Goal: Transaction & Acquisition: Purchase product/service

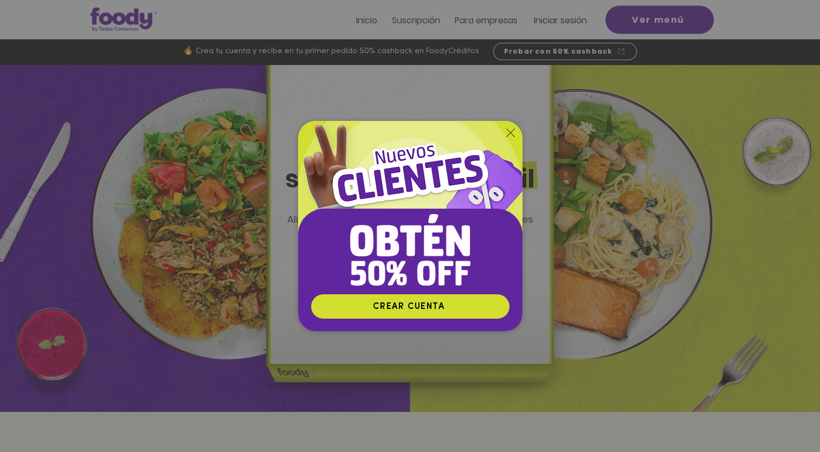
click at [508, 132] on icon "Volver al sitio" at bounding box center [510, 132] width 9 height 9
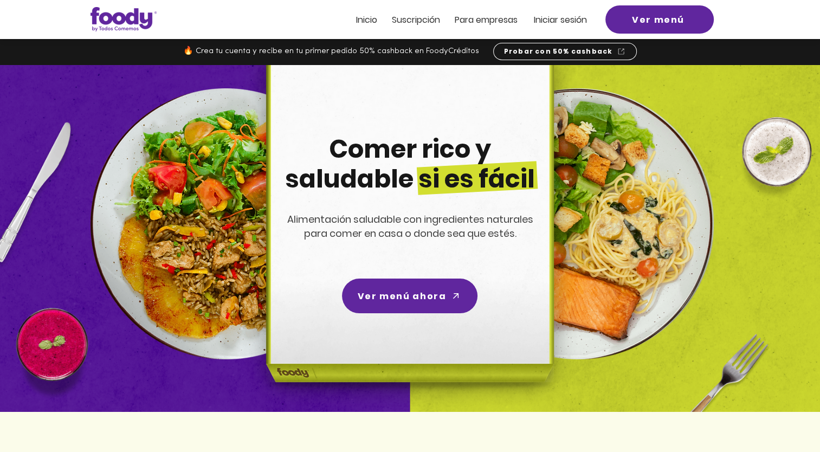
click at [542, 17] on span "Iniciar sesión" at bounding box center [560, 20] width 53 height 12
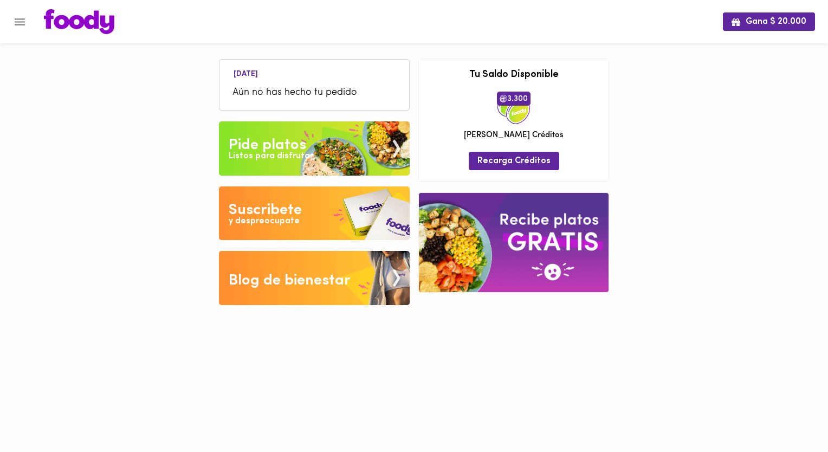
click at [305, 90] on span "Aún no has hecho tu pedido" at bounding box center [314, 93] width 164 height 15
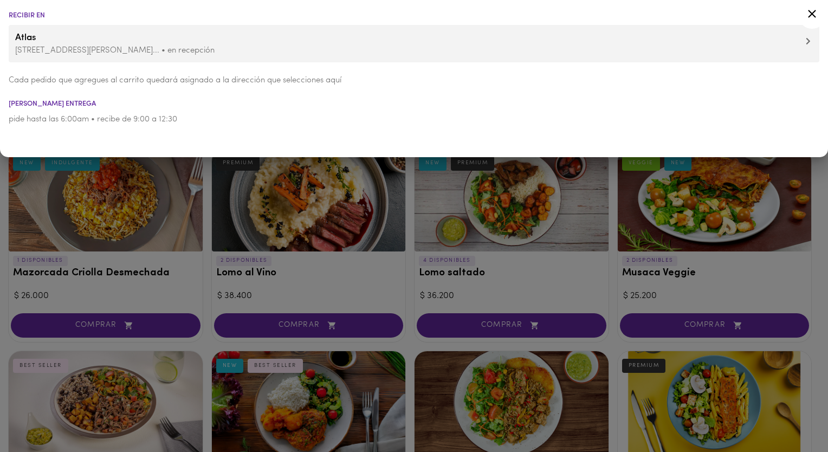
click at [813, 14] on icon at bounding box center [812, 14] width 14 height 14
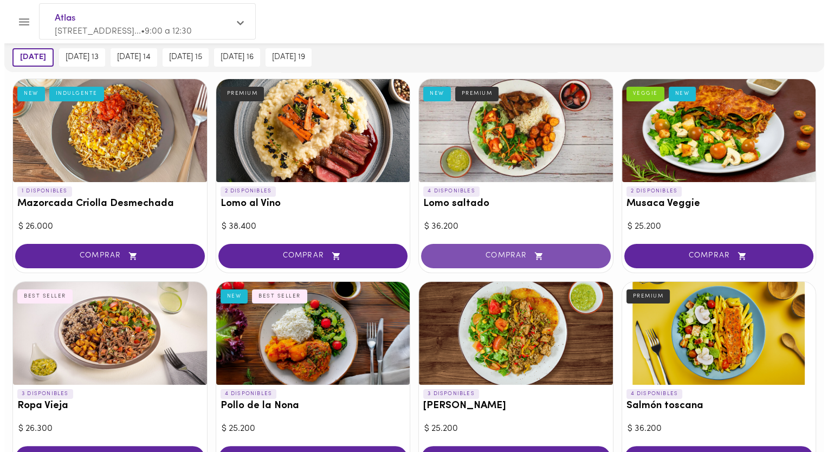
scroll to position [69, 0]
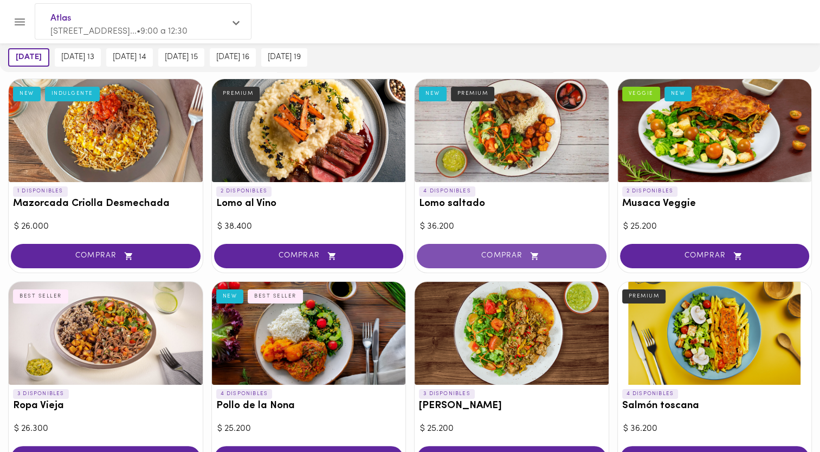
click at [488, 252] on span "COMPRAR" at bounding box center [511, 255] width 163 height 9
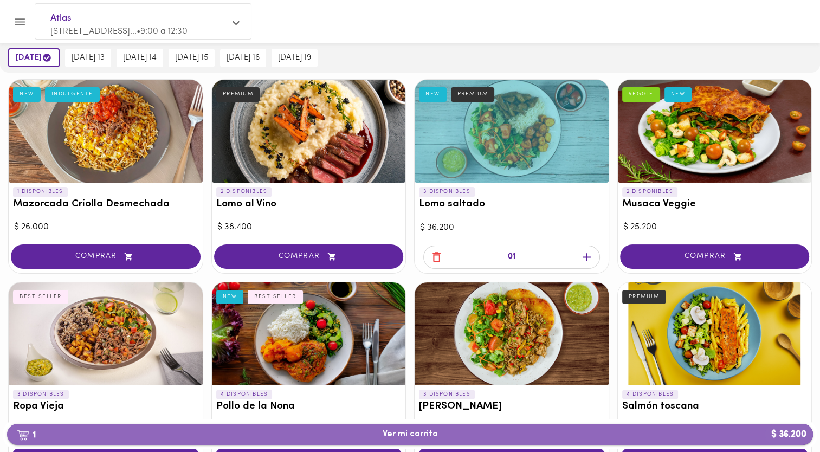
click at [429, 431] on span "1 Ver mi carrito $ 36.200" at bounding box center [410, 434] width 55 height 10
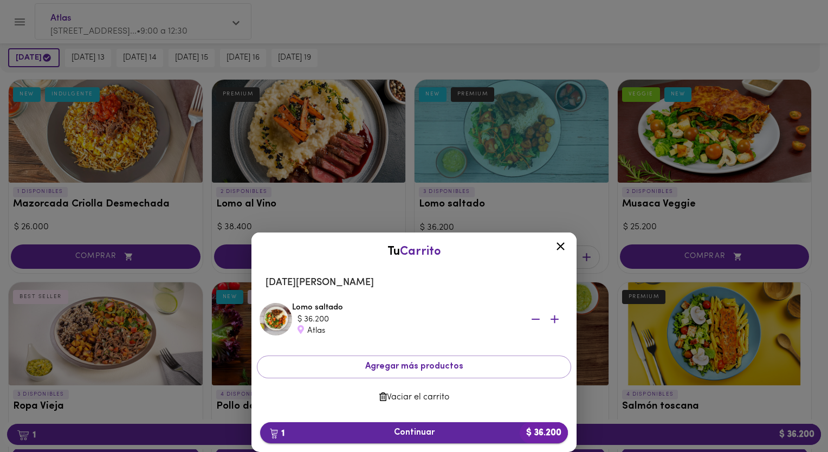
click at [428, 427] on span "1 Continuar $ 36.200" at bounding box center [414, 432] width 290 height 10
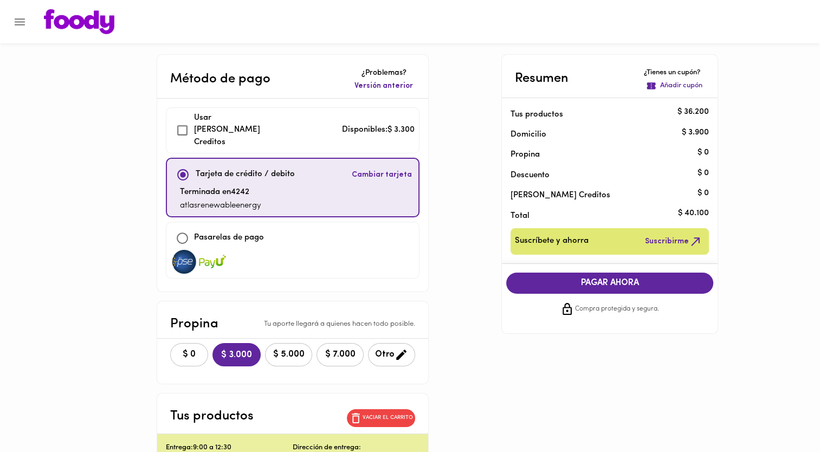
checkbox input "true"
click at [170, 343] on button "$ 0" at bounding box center [189, 354] width 38 height 23
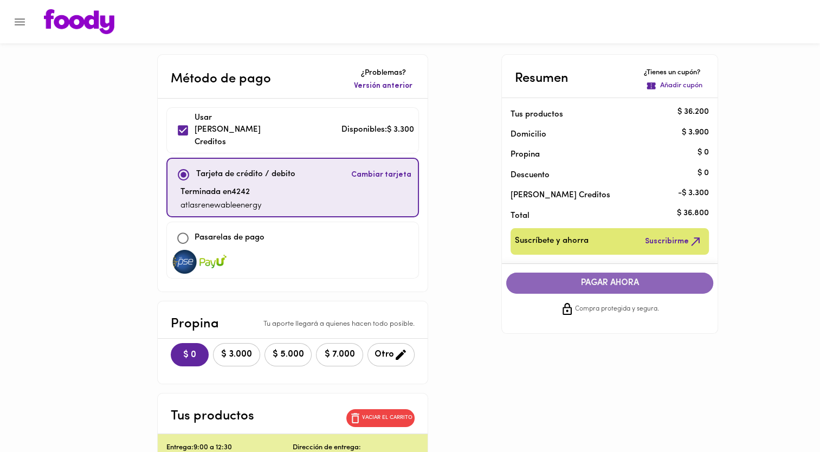
click at [610, 286] on span "PAGAR AHORA" at bounding box center [609, 283] width 185 height 10
